Goal: Check status: Check status

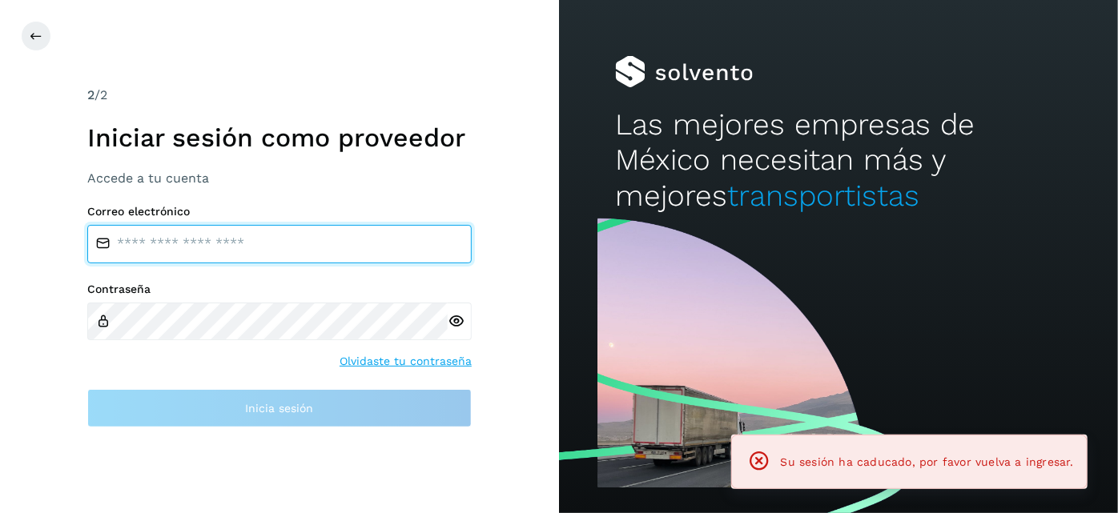
type input "**********"
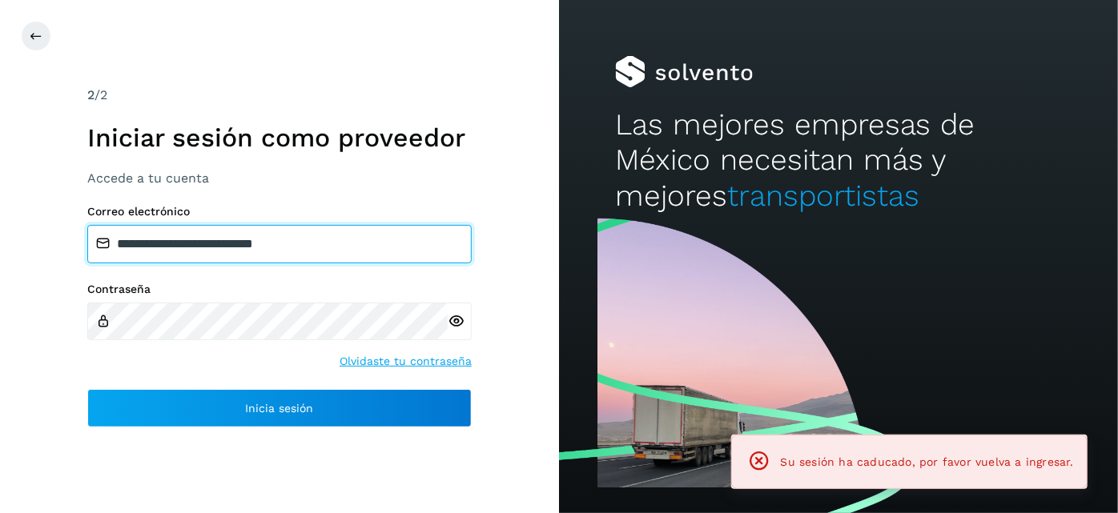
click at [291, 242] on input "**********" at bounding box center [279, 244] width 384 height 38
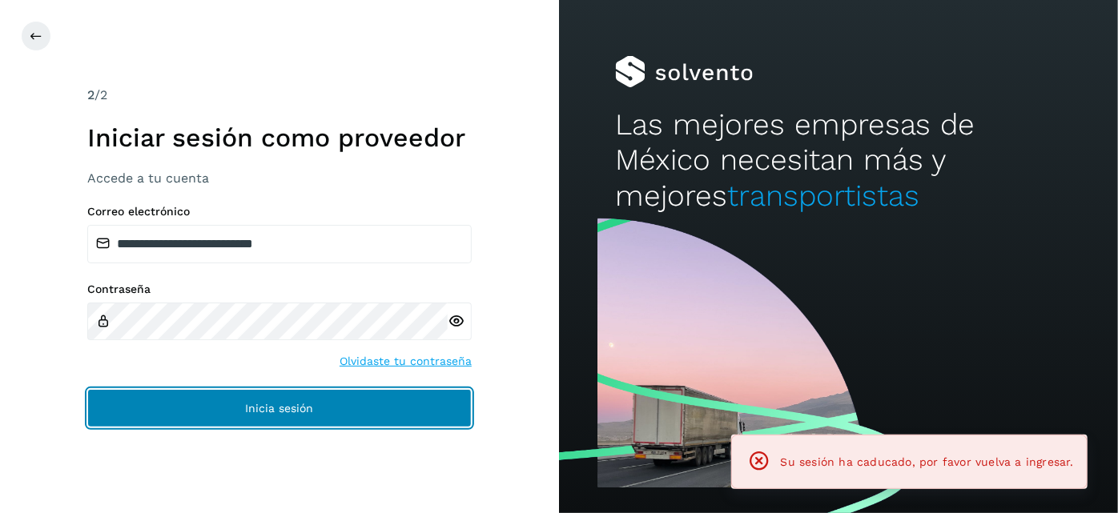
click at [405, 417] on button "Inicia sesión" at bounding box center [279, 408] width 384 height 38
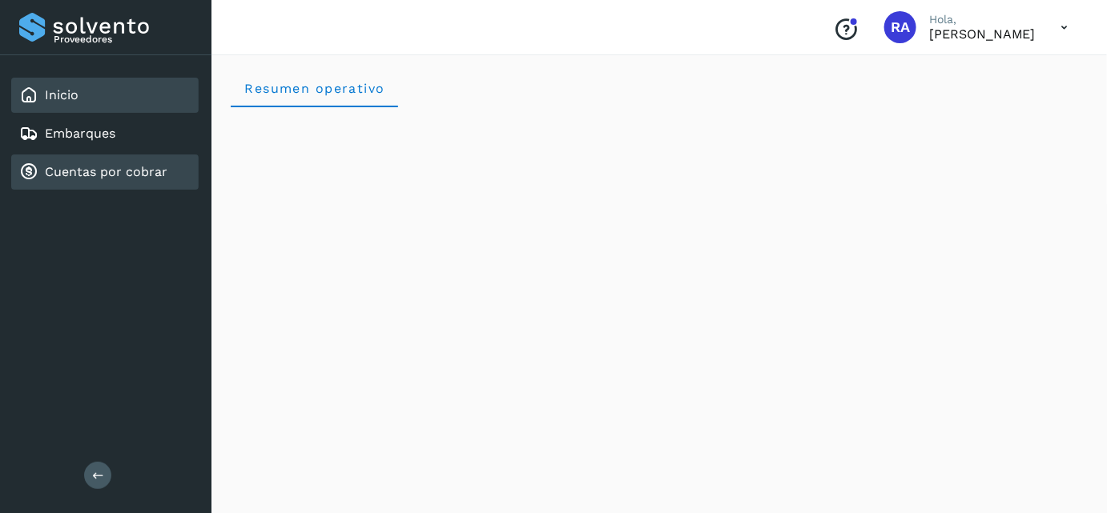
click at [112, 170] on link "Cuentas por cobrar" at bounding box center [106, 171] width 123 height 15
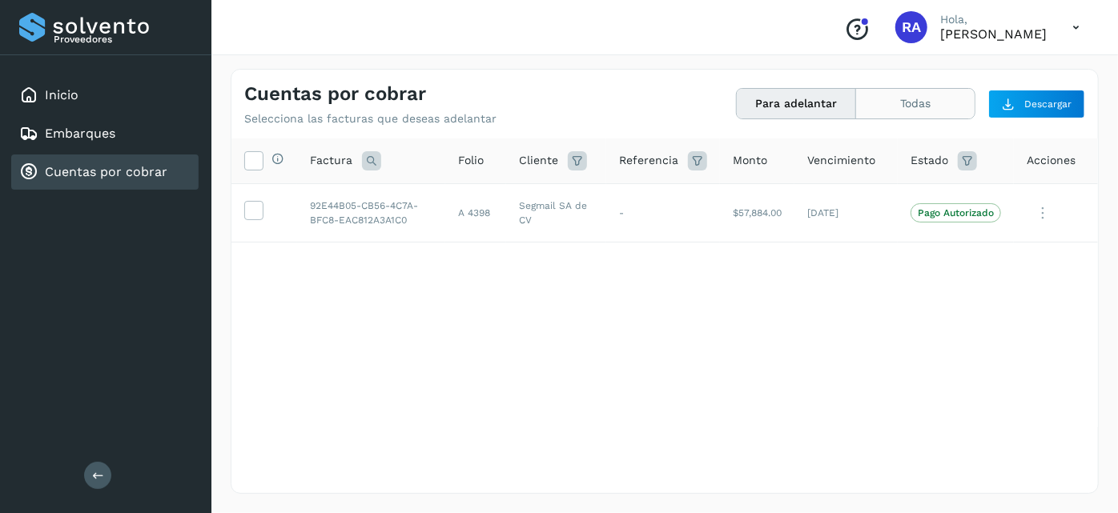
click at [865, 102] on button "Todas" at bounding box center [915, 104] width 119 height 30
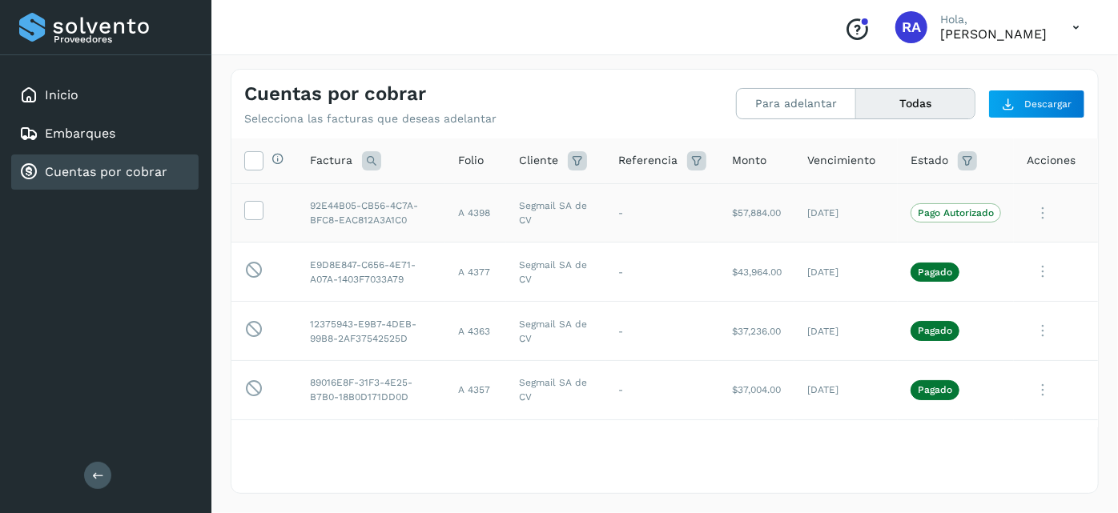
drag, startPoint x: 722, startPoint y: 210, endPoint x: 779, endPoint y: 211, distance: 56.9
click at [779, 211] on td "$57,884.00" at bounding box center [756, 212] width 75 height 59
drag, startPoint x: 924, startPoint y: 215, endPoint x: 1036, endPoint y: 220, distance: 112.3
click at [927, 215] on p "Pago Autorizado" at bounding box center [956, 212] width 76 height 11
click at [1038, 219] on icon at bounding box center [1043, 213] width 32 height 33
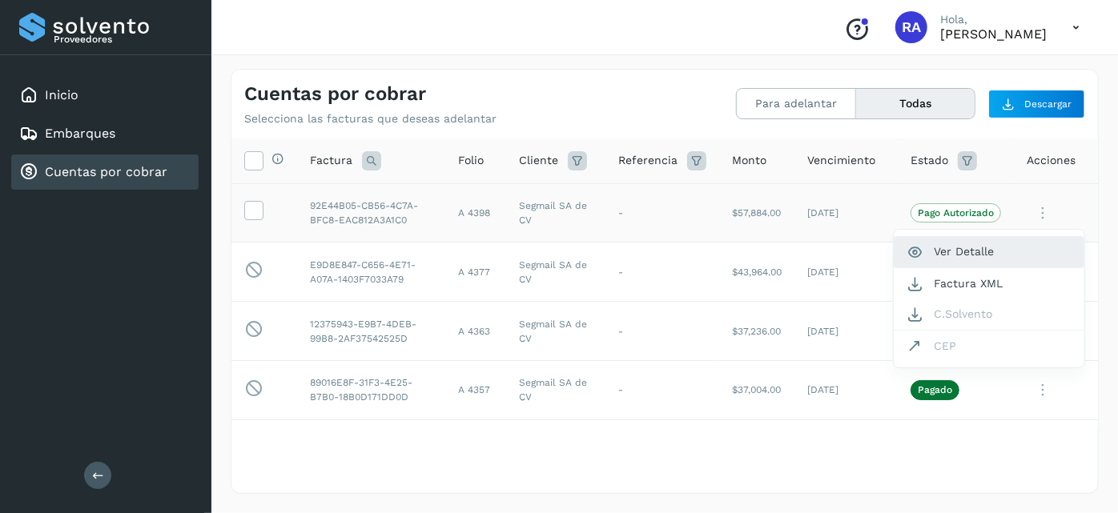
click at [959, 253] on button "Ver Detalle" at bounding box center [989, 251] width 191 height 31
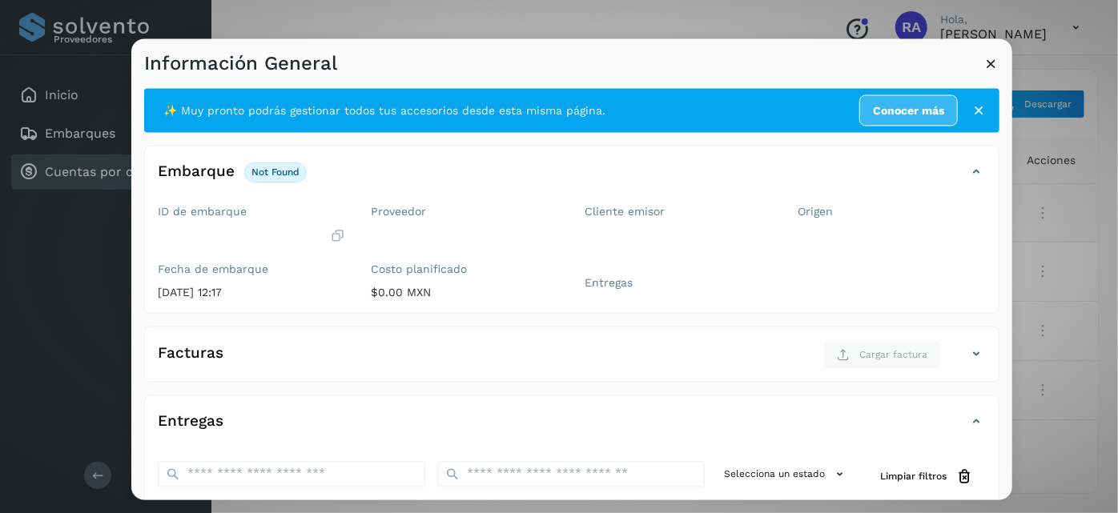
drag, startPoint x: 651, startPoint y: 63, endPoint x: 457, endPoint y: 44, distance: 194.8
click at [457, 44] on div "Información General" at bounding box center [571, 56] width 881 height 37
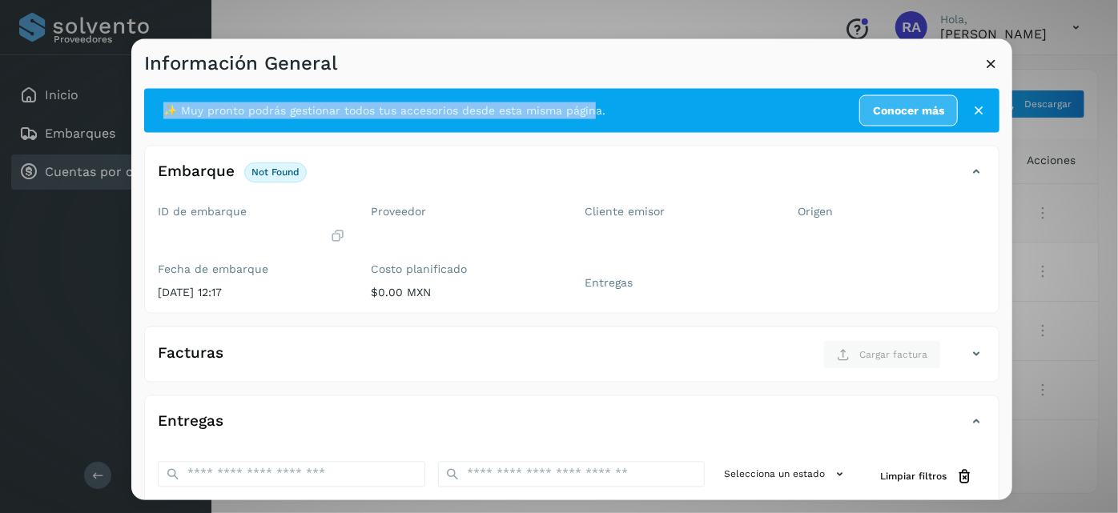
drag, startPoint x: 636, startPoint y: 53, endPoint x: 656, endPoint y: 103, distance: 53.5
click at [588, 123] on div "Información General ✨ Muy pronto podrás gestionar todos tus accesorios desde es…" at bounding box center [571, 269] width 881 height 462
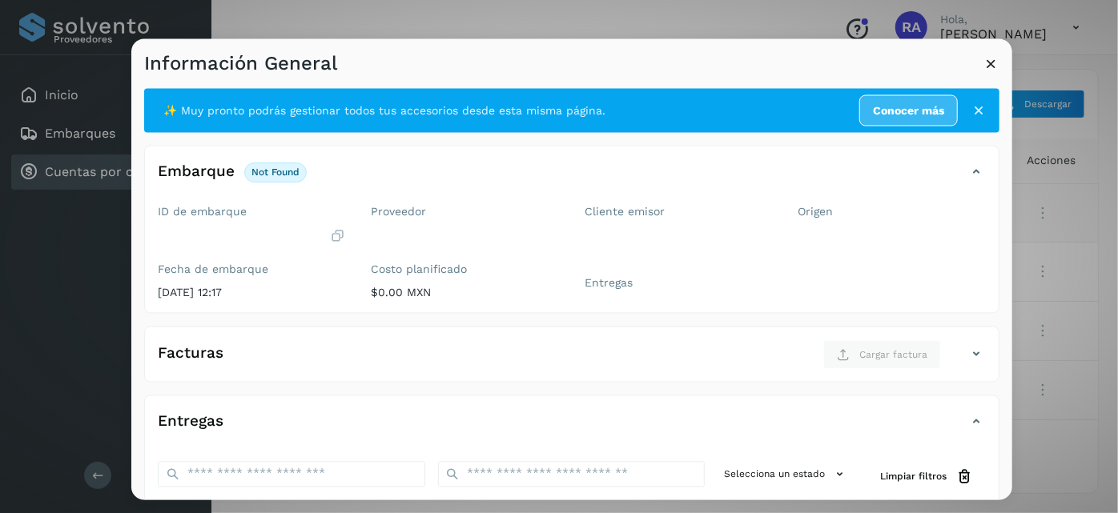
click at [1051, 276] on div "Información General ✨ Muy pronto podrás gestionar todos tus accesorios desde es…" at bounding box center [559, 256] width 1118 height 513
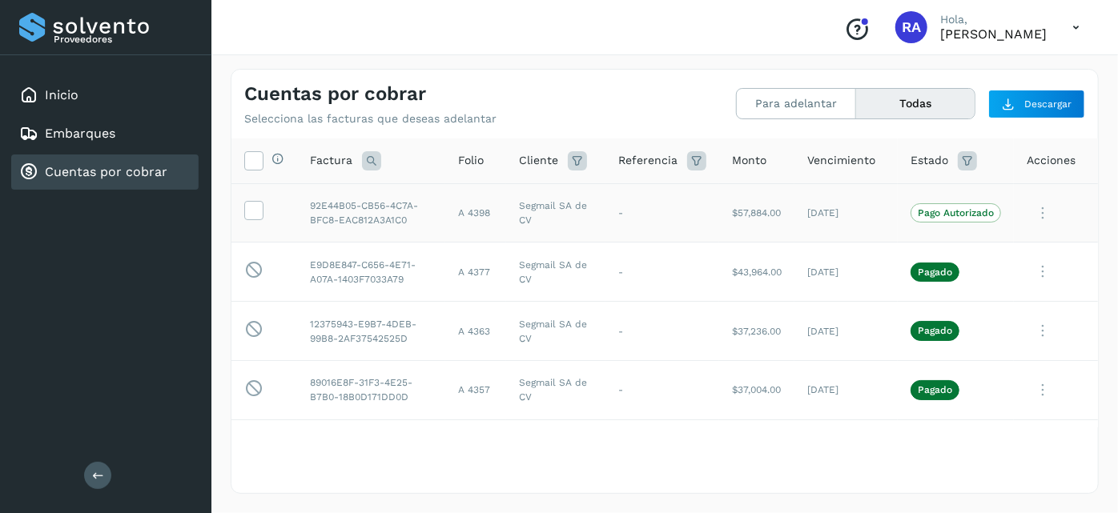
click at [94, 260] on div "Proveedores Inicio Embarques Cuentas por cobrar Salir" at bounding box center [105, 256] width 211 height 513
click at [730, 209] on td "$57,884.00" at bounding box center [756, 212] width 75 height 59
click at [1027, 212] on icon at bounding box center [1043, 213] width 32 height 33
